Goal: Task Accomplishment & Management: Manage account settings

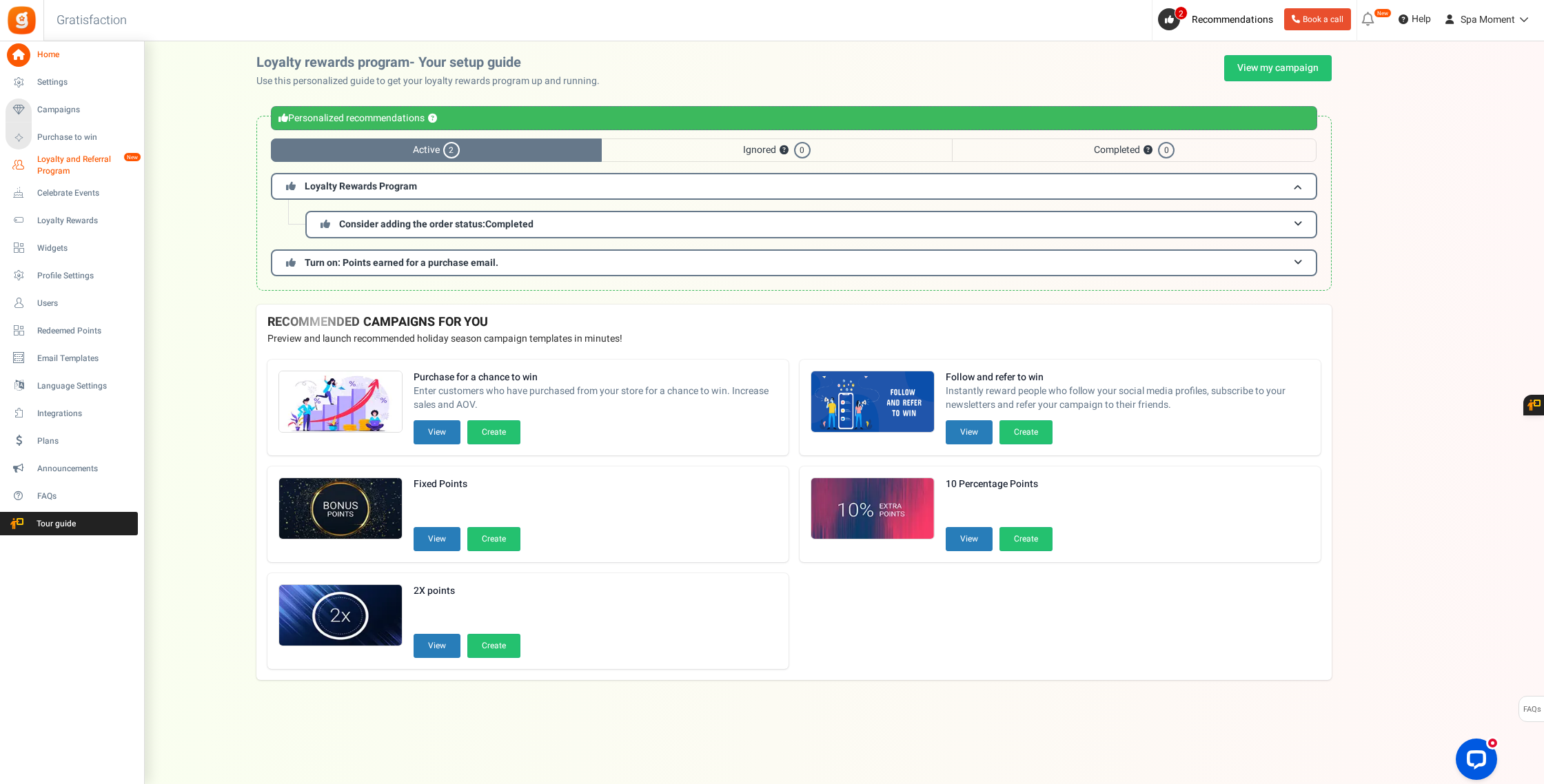
click at [33, 156] on link "Loyalty and Referral Program New" at bounding box center [71, 165] width 132 height 23
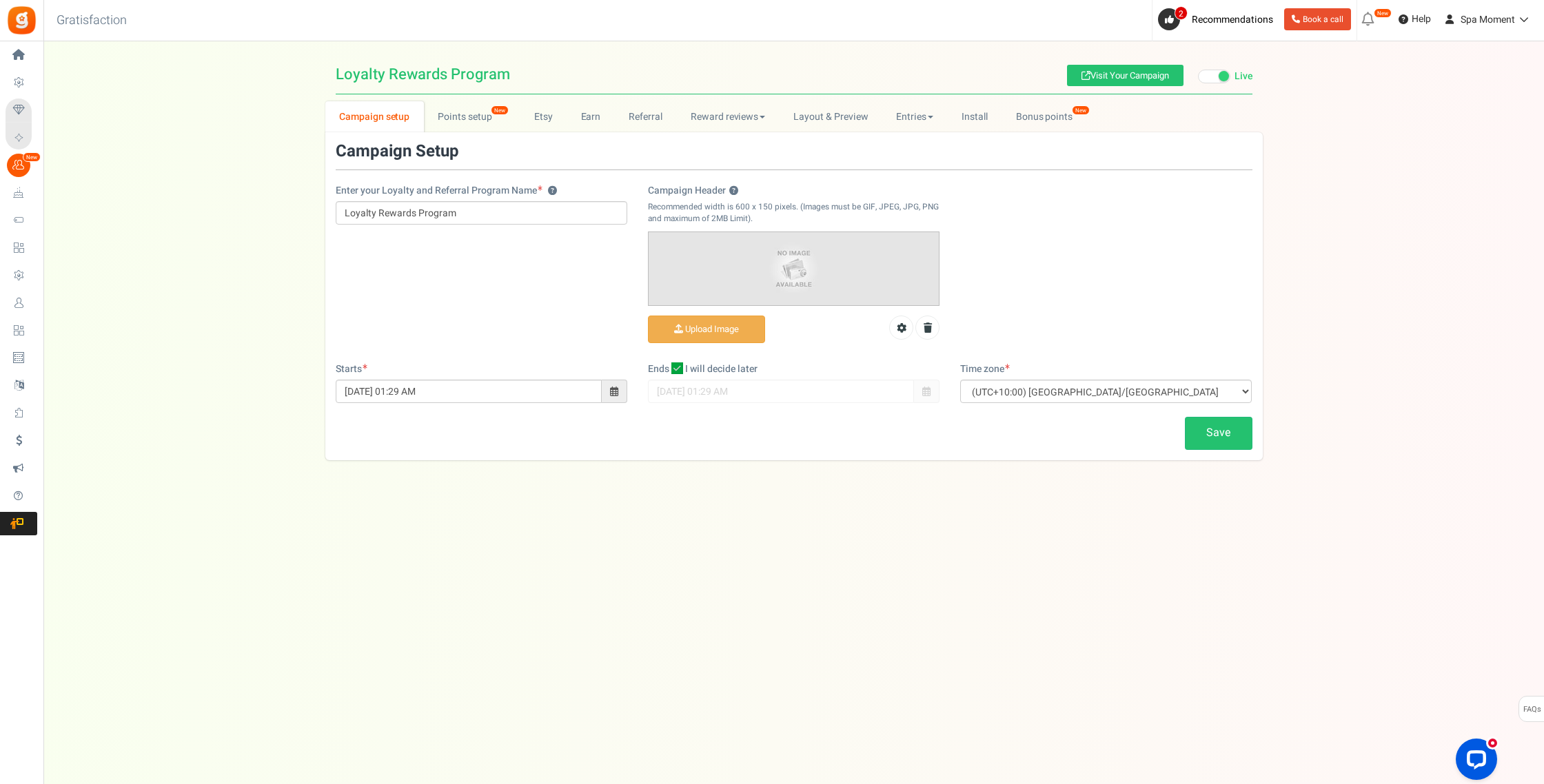
click at [0, 0] on span "Users" at bounding box center [0, 0] width 0 height 0
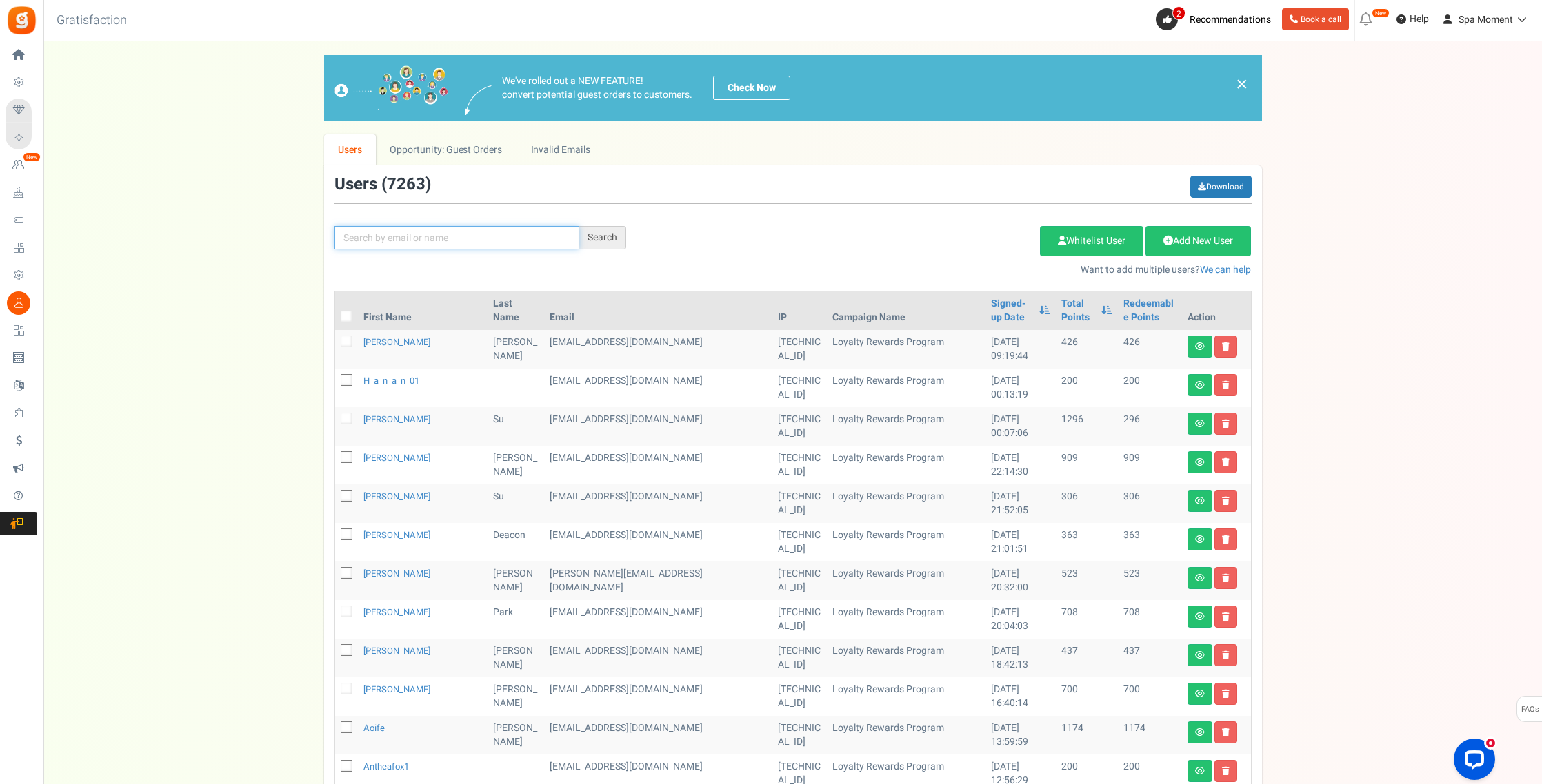
click at [406, 240] on input "text" at bounding box center [456, 238] width 245 height 23
paste input "^1Jb4td)5NHR7e)Ph2N$^Kf$"
click at [606, 236] on div "Search" at bounding box center [603, 238] width 47 height 23
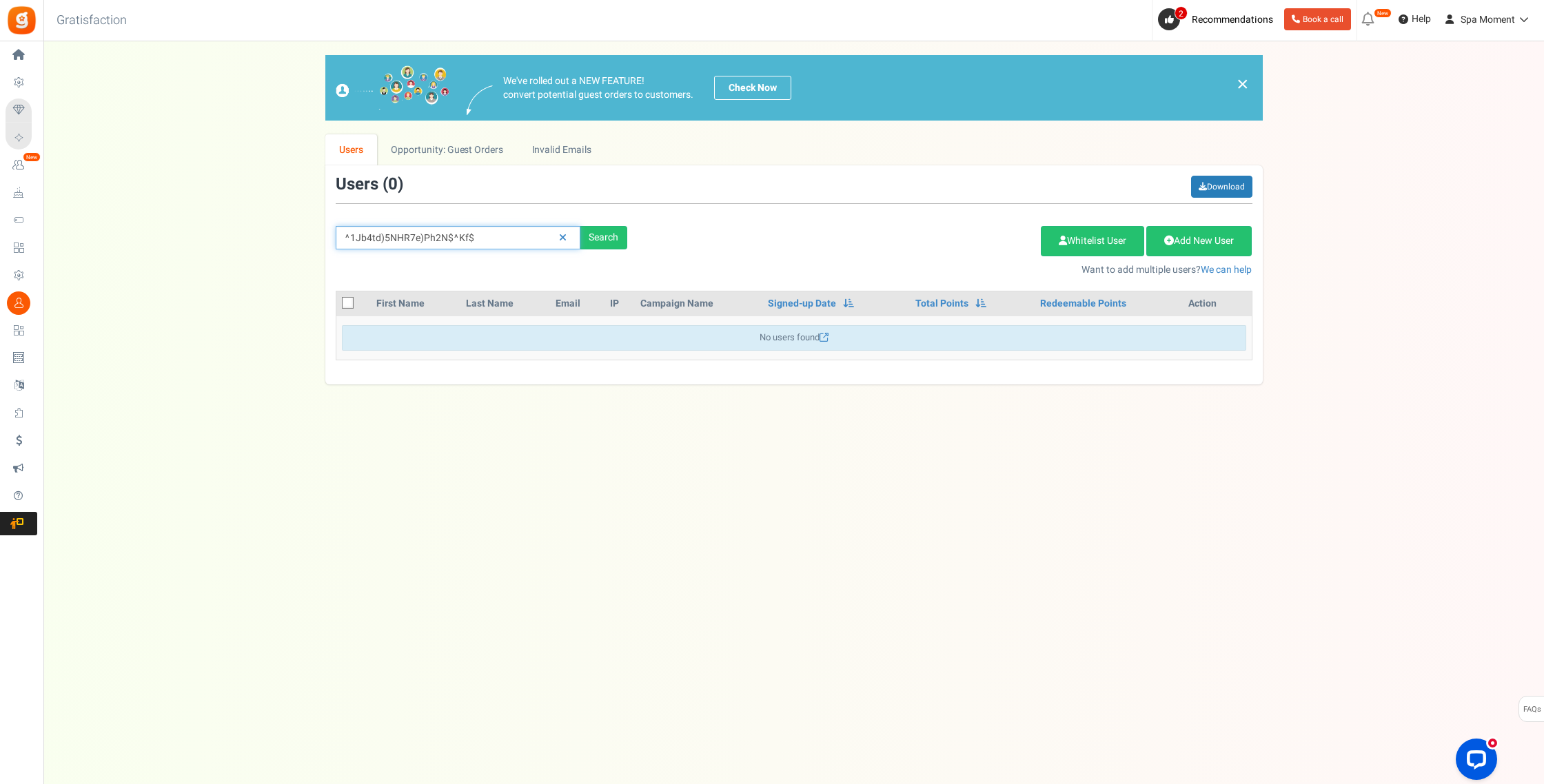
click at [529, 235] on input "^1Jb4td)5NHR7e)Ph2N$^Kf$" at bounding box center [458, 238] width 245 height 23
click at [500, 230] on input "^1Jb4td)5NHR7e)Ph2N$^Kf$" at bounding box center [458, 238] width 245 height 23
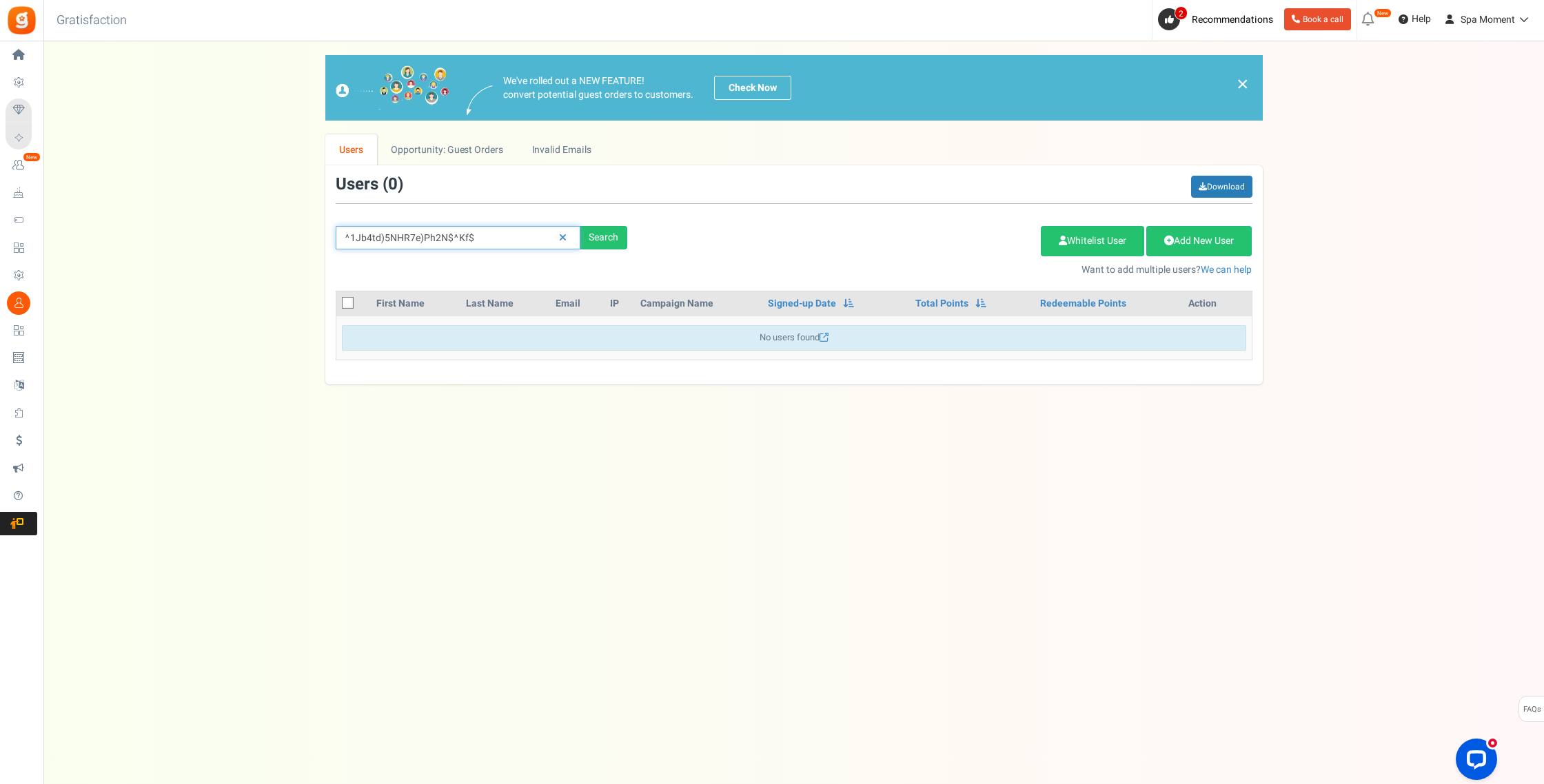
click at [500, 230] on input "^1Jb4td)5NHR7e)Ph2N$^Kf$" at bounding box center [458, 238] width 245 height 23
paste input "[EMAIL_ADDRESS][DOMAIN_NAME]"
type input "[EMAIL_ADDRESS][DOMAIN_NAME]"
click at [609, 232] on div "Search" at bounding box center [604, 238] width 47 height 23
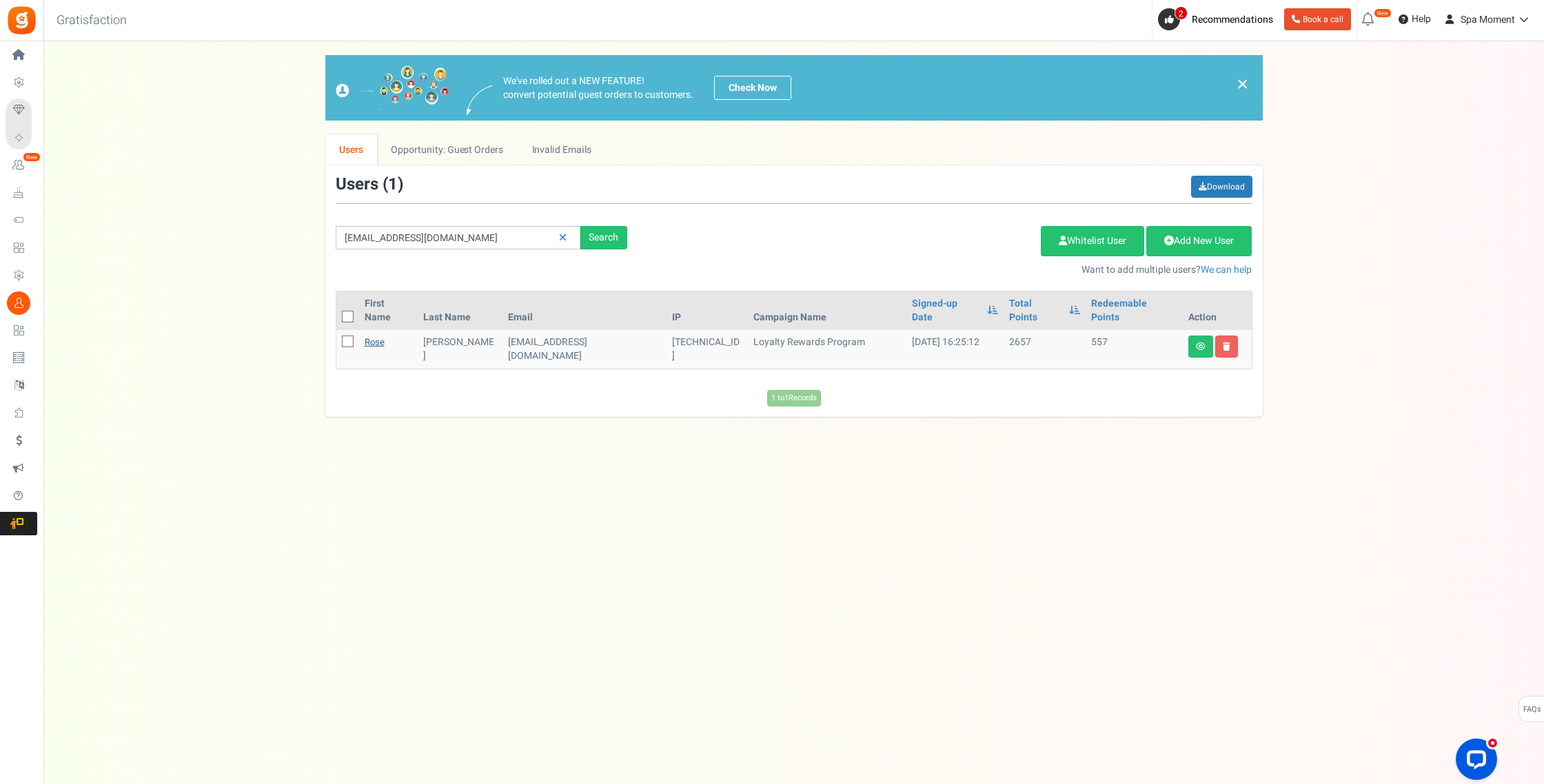
click at [382, 336] on link "Rose" at bounding box center [375, 342] width 20 height 13
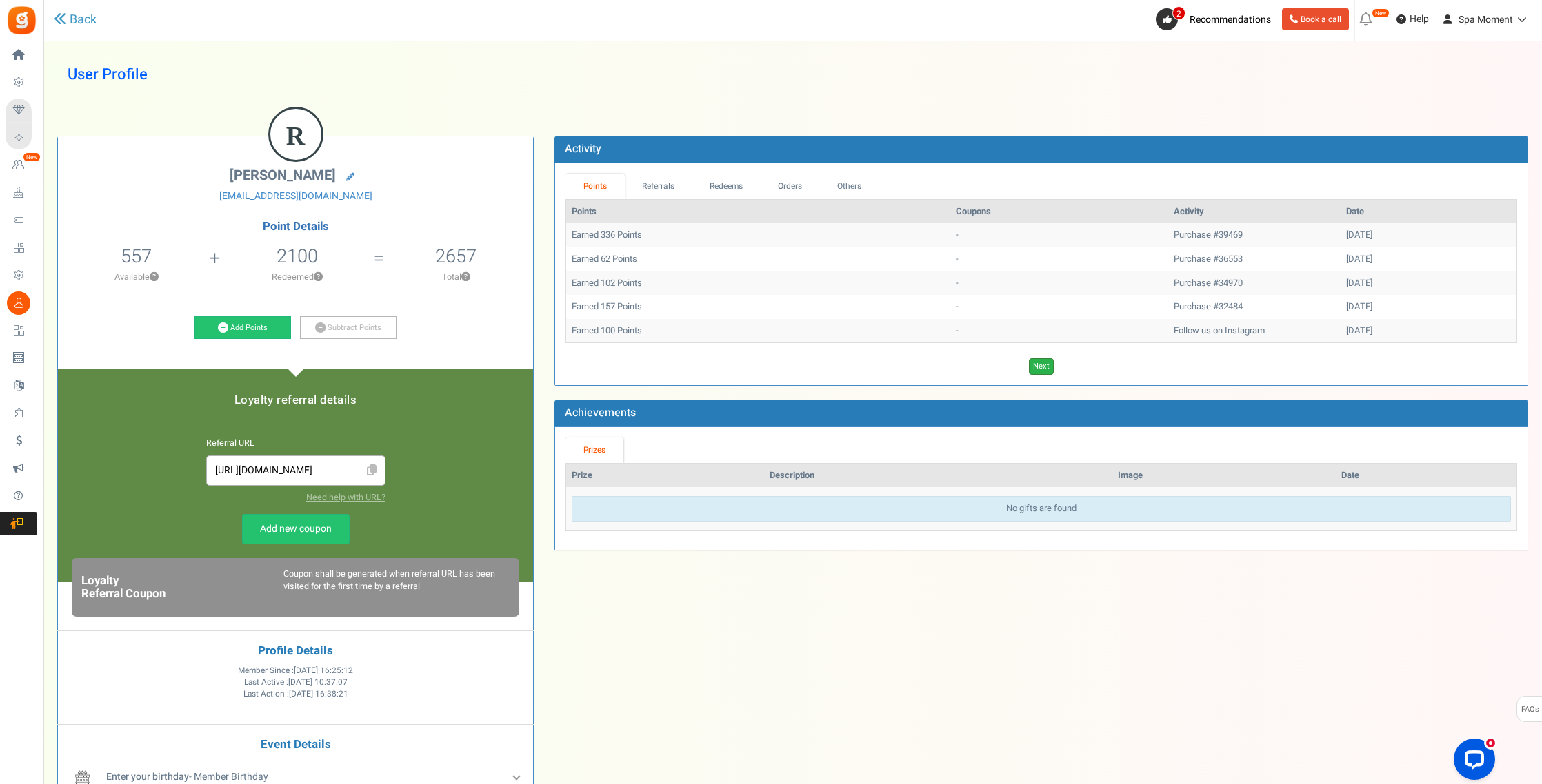
click at [1047, 369] on link "Next" at bounding box center [1041, 366] width 25 height 16
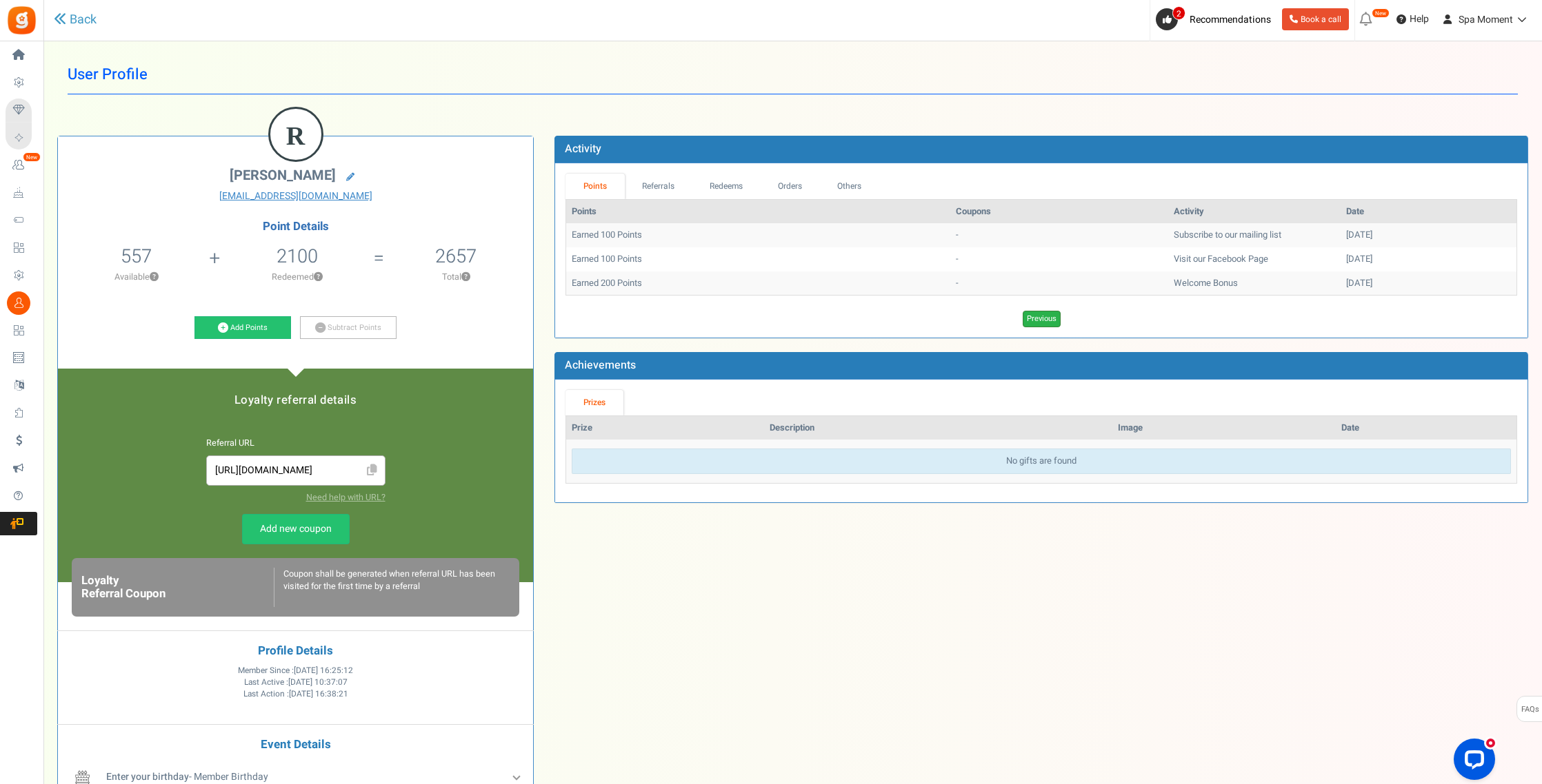
click at [1039, 317] on link "Previous" at bounding box center [1041, 318] width 38 height 16
